Goal: Transaction & Acquisition: Purchase product/service

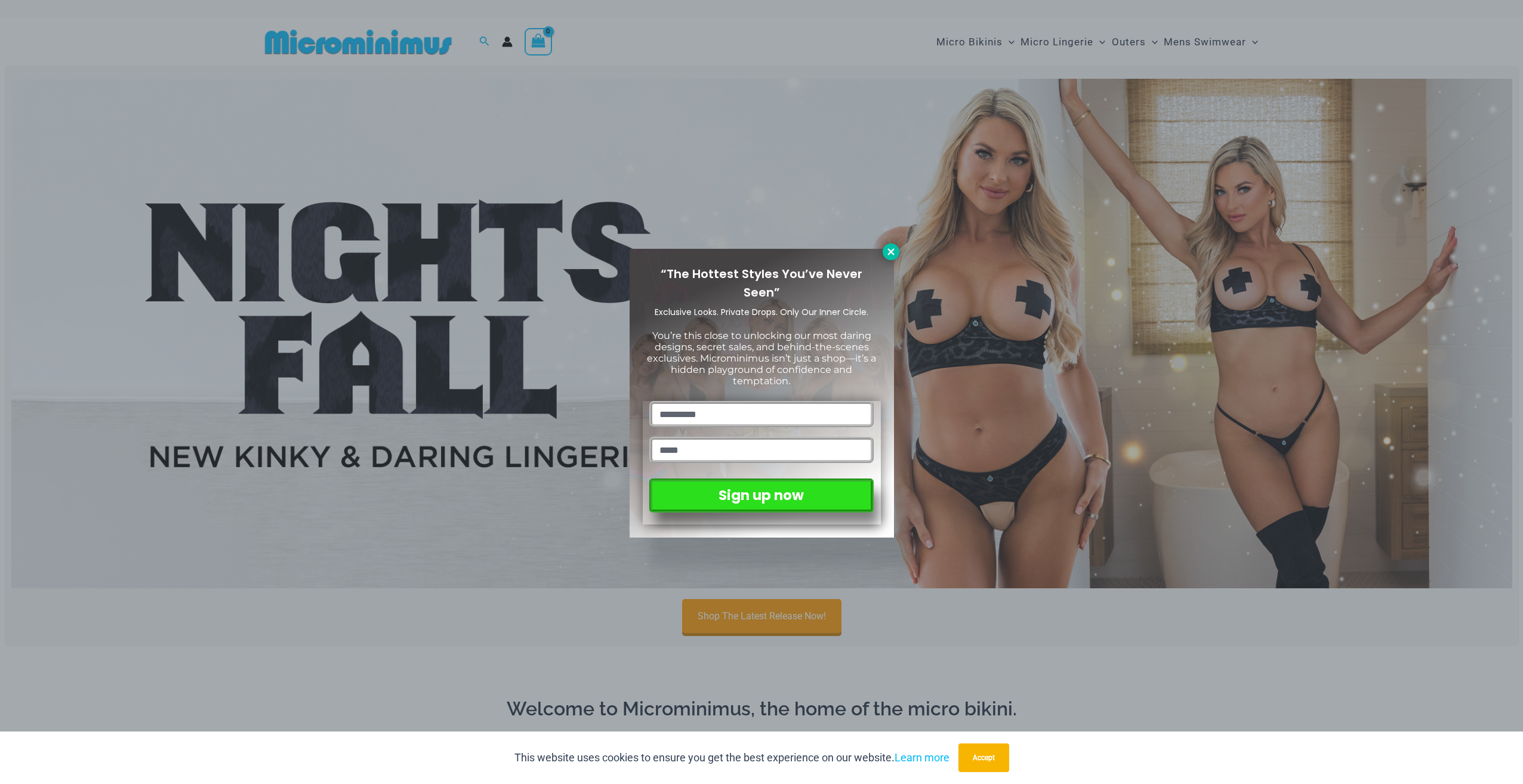
click at [888, 251] on icon at bounding box center [891, 252] width 11 height 11
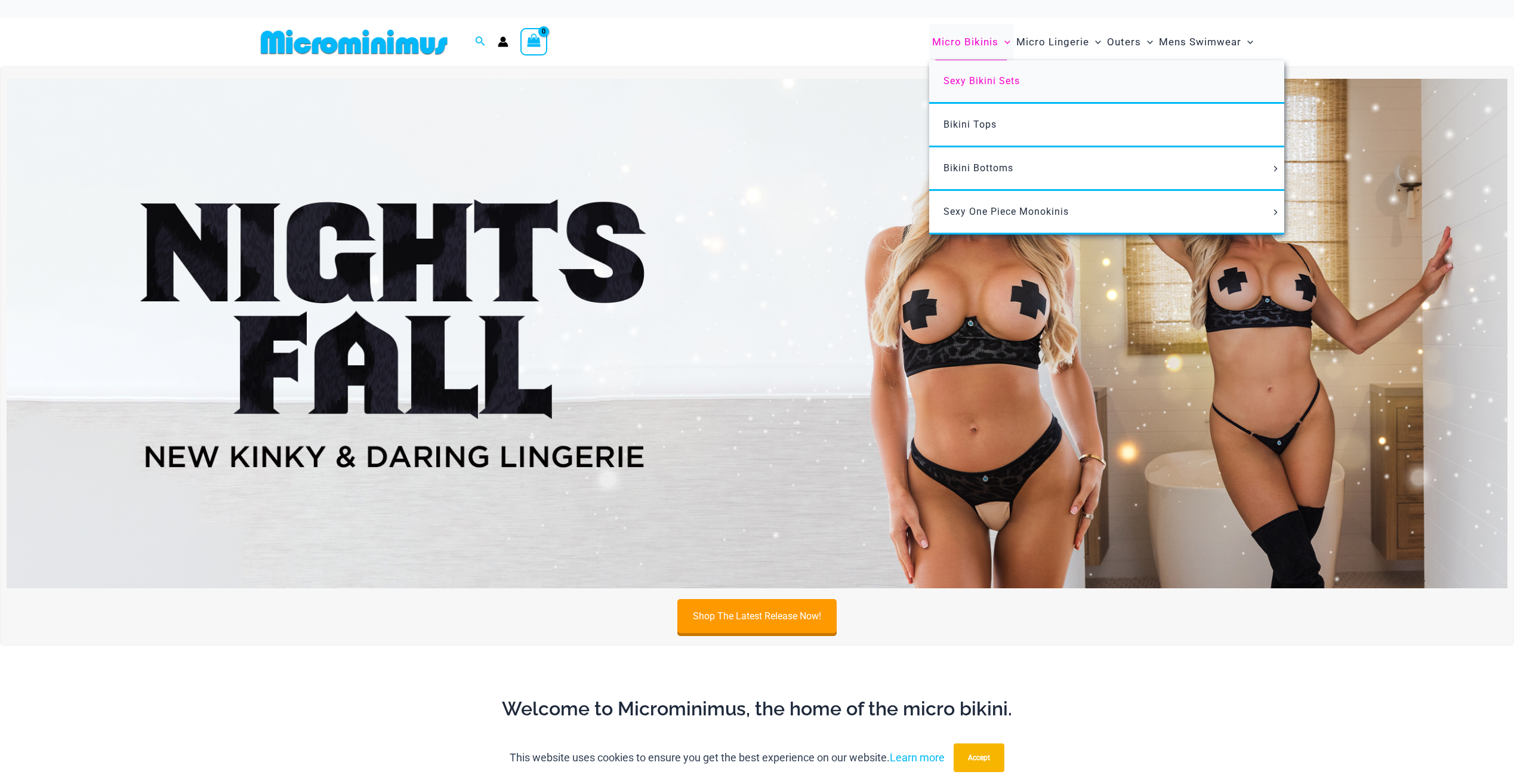
click at [992, 75] on span "Sexy Bikini Sets" at bounding box center [982, 81] width 76 height 12
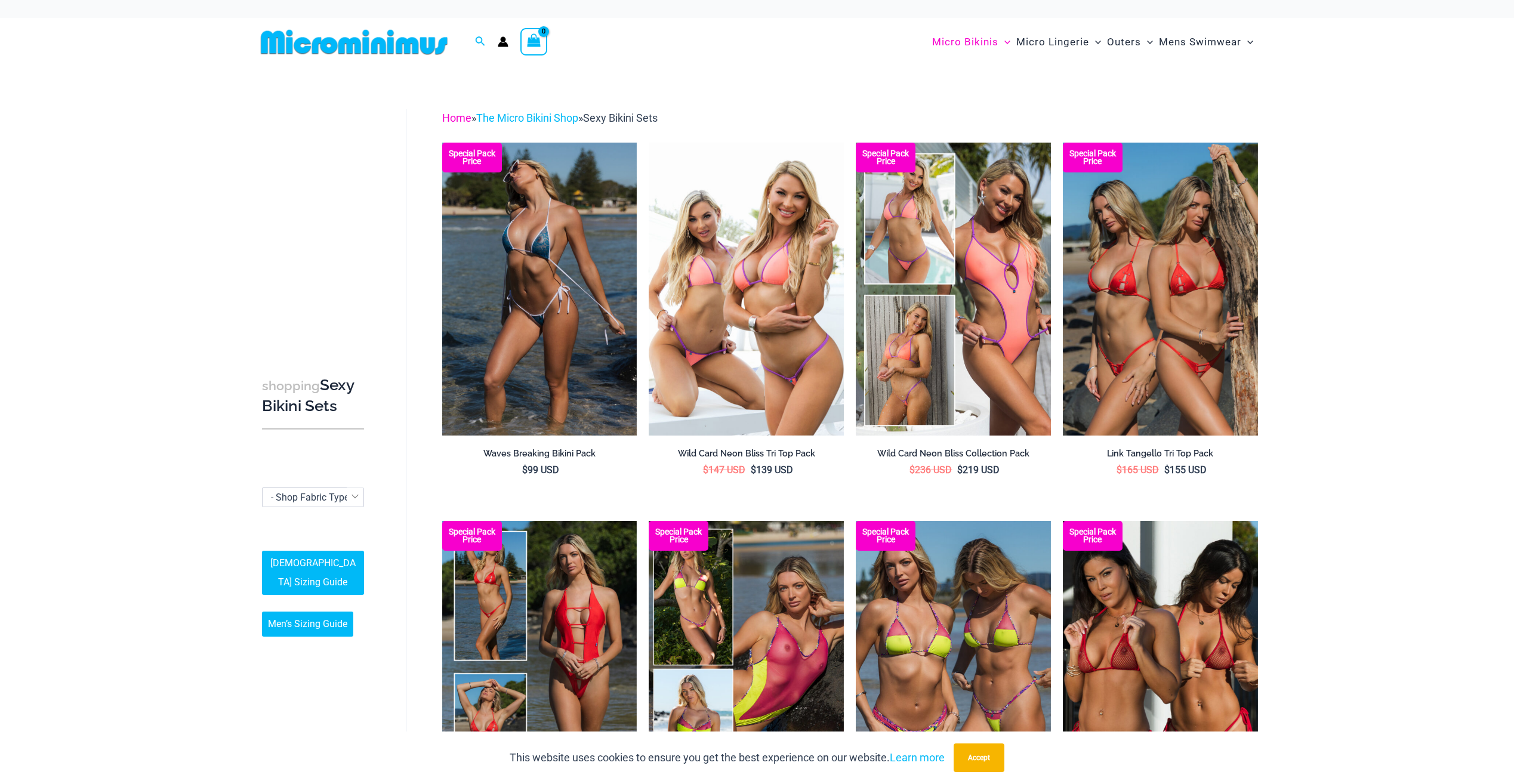
click at [457, 120] on link "Home" at bounding box center [457, 118] width 29 height 13
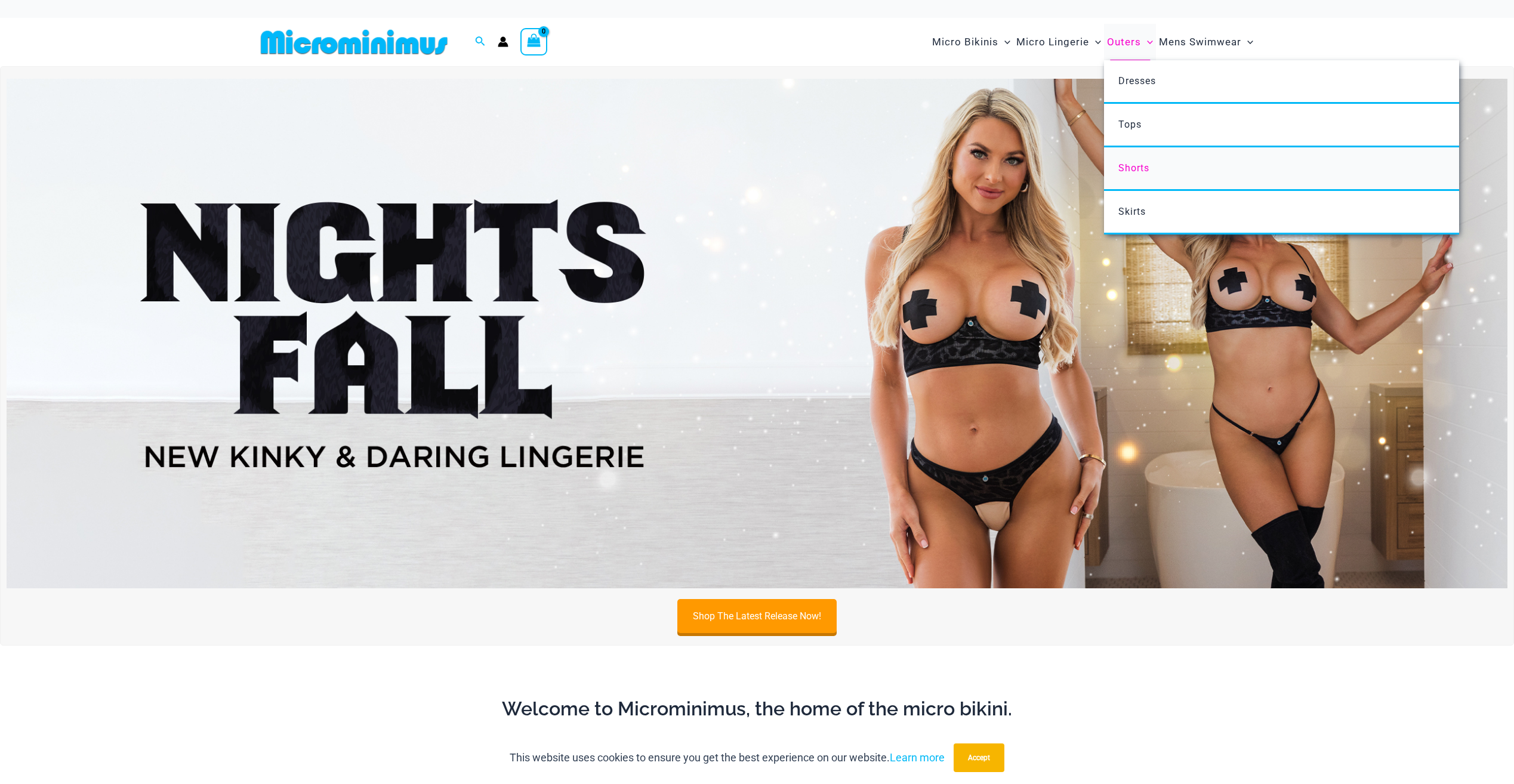
click at [1128, 169] on span "Shorts" at bounding box center [1134, 168] width 31 height 12
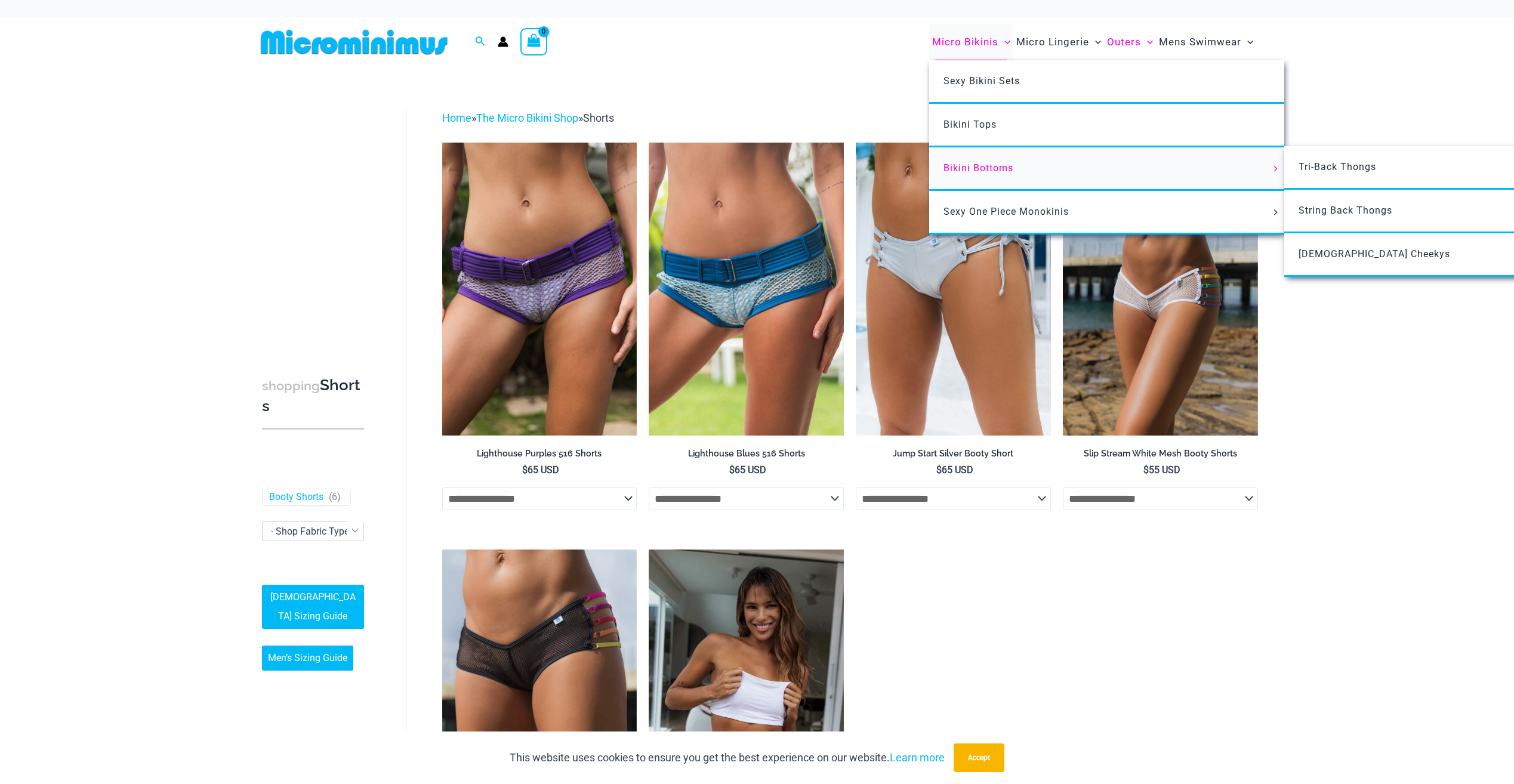
click at [1150, 174] on link "Bikini Bottoms" at bounding box center [1107, 169] width 355 height 44
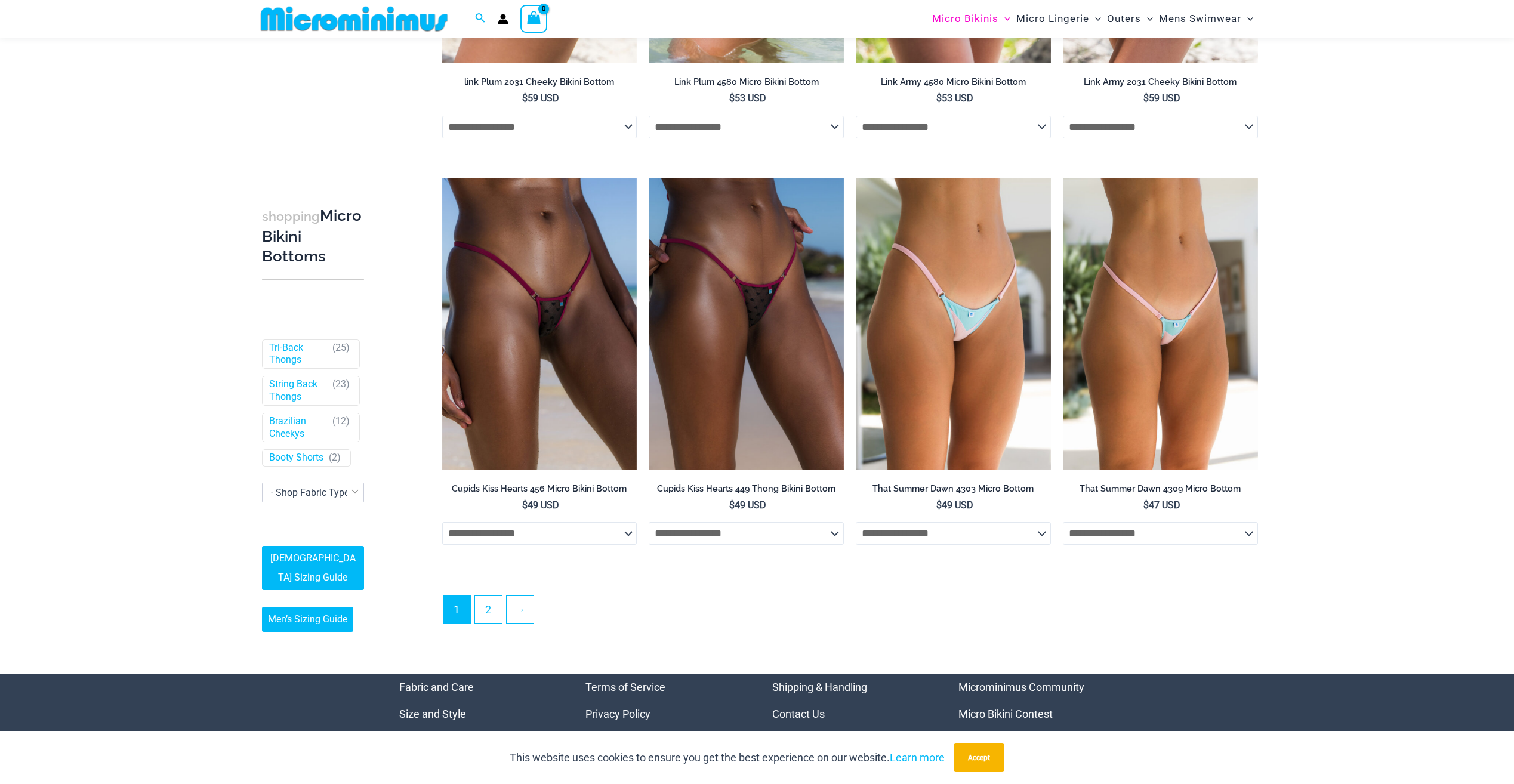
scroll to position [3391, 0]
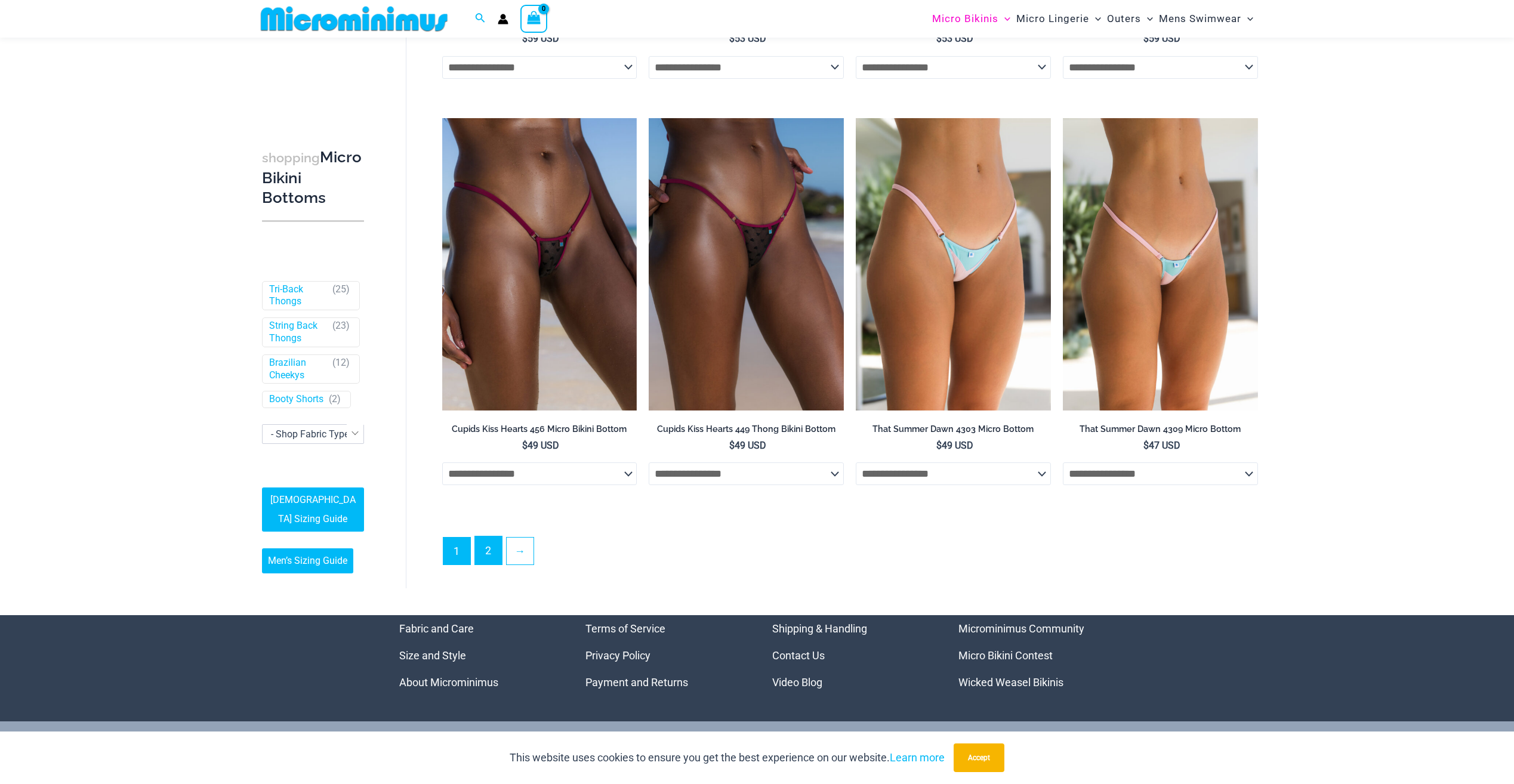
click at [488, 562] on link "2" at bounding box center [489, 550] width 27 height 28
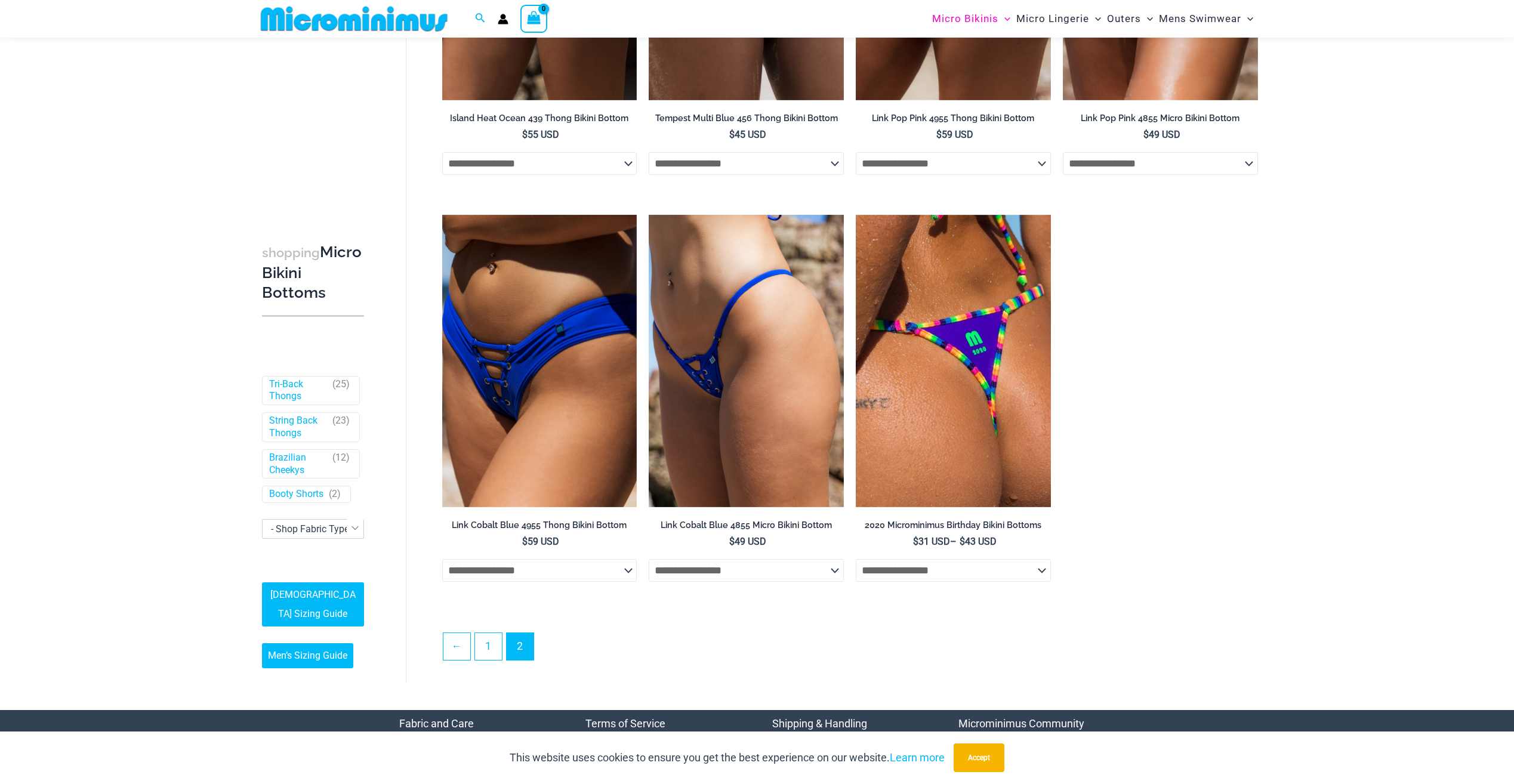
scroll to position [2853, 0]
